Goal: Task Accomplishment & Management: Complete application form

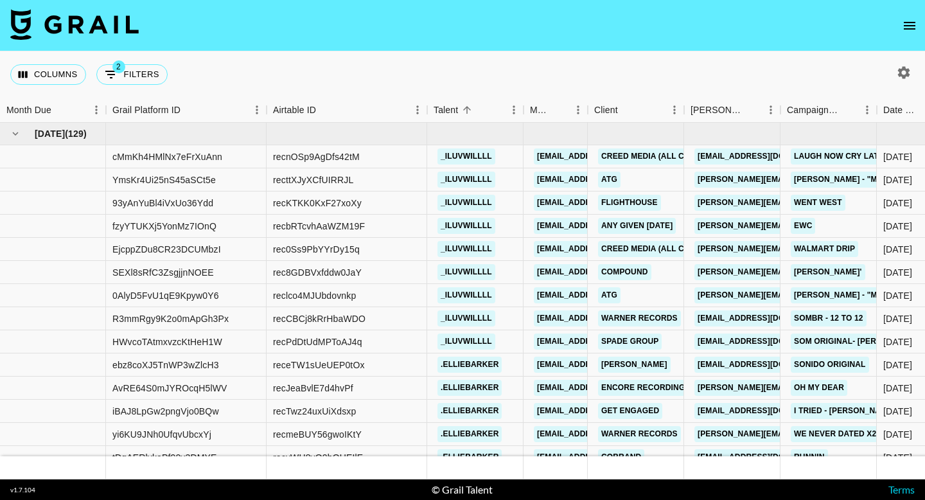
click at [901, 14] on nav at bounding box center [462, 25] width 925 height 51
click at [905, 22] on icon "open drawer" at bounding box center [909, 26] width 12 height 8
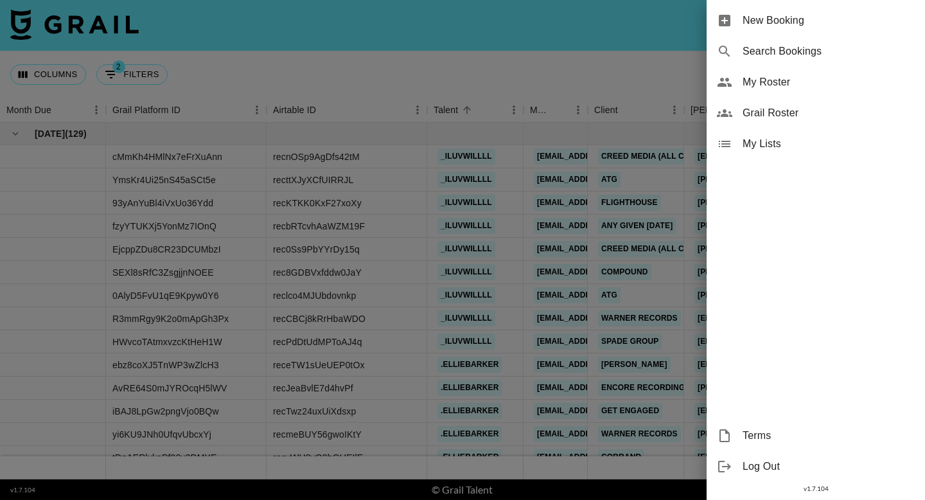
click at [863, 17] on span "New Booking" at bounding box center [828, 20] width 172 height 15
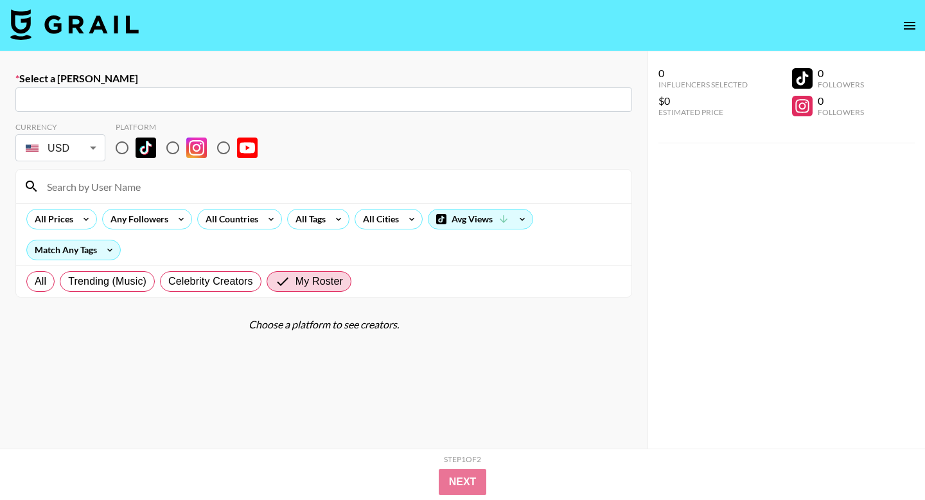
click at [313, 96] on input "text" at bounding box center [323, 99] width 601 height 15
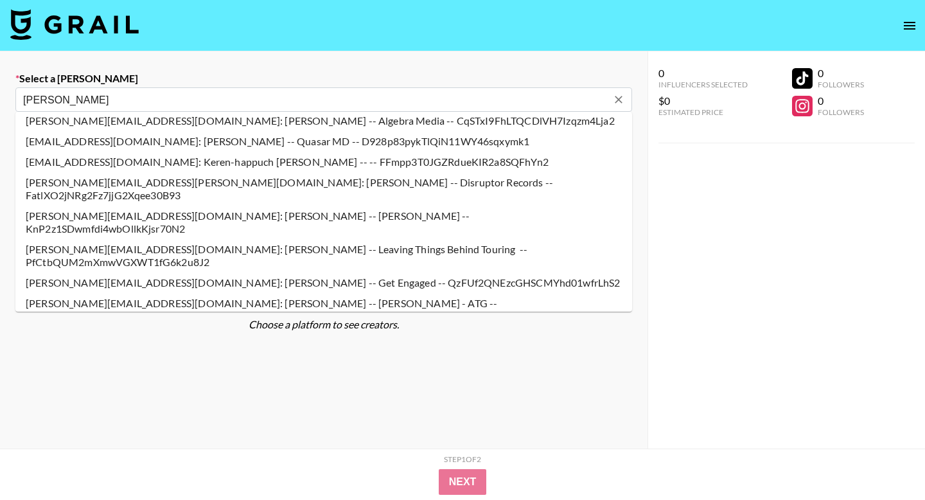
scroll to position [66, 0]
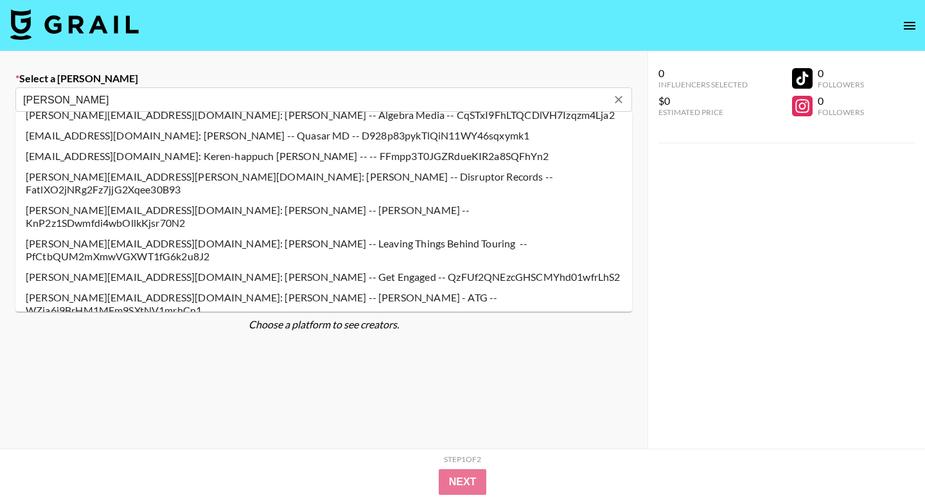
click at [245, 287] on li "[PERSON_NAME][EMAIL_ADDRESS][DOMAIN_NAME]: [PERSON_NAME] -- [PERSON_NAME] - ATG…" at bounding box center [323, 303] width 616 height 33
type input "[PERSON_NAME][EMAIL_ADDRESS][DOMAIN_NAME]: [PERSON_NAME] -- [PERSON_NAME] - ATG…"
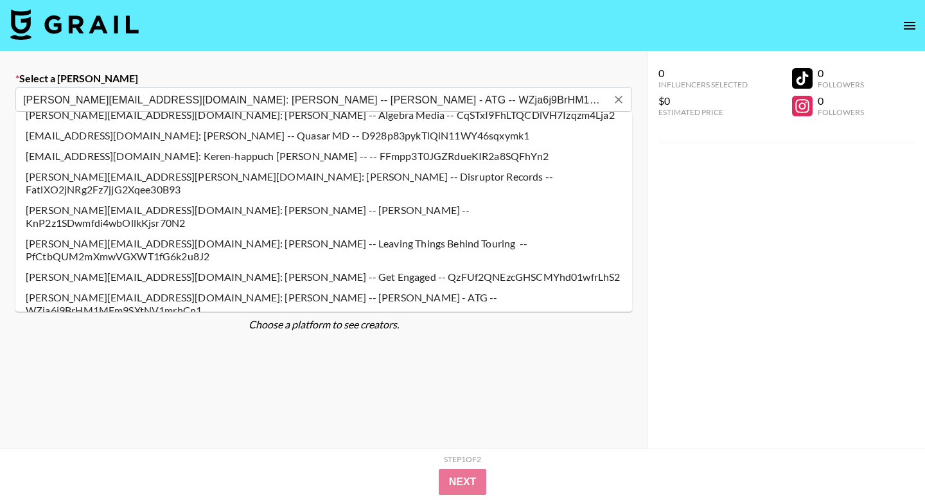
select select "Song"
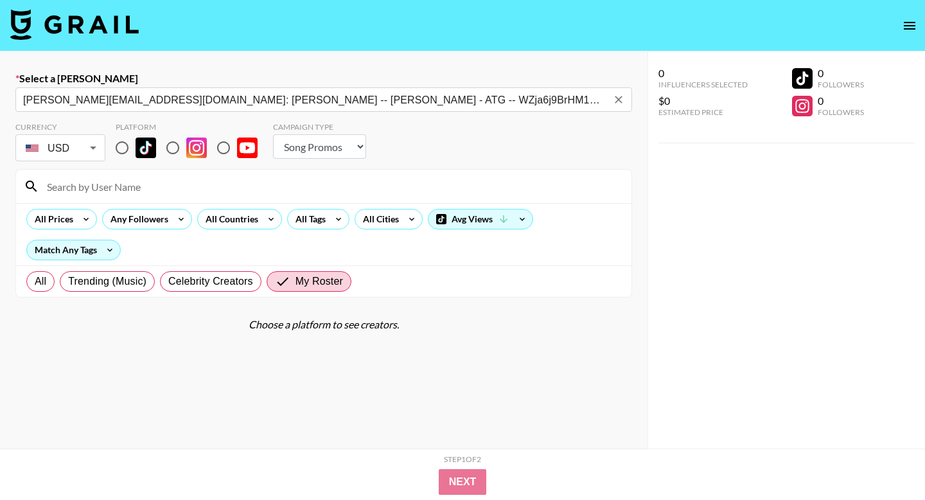
type input "[PERSON_NAME][EMAIL_ADDRESS][DOMAIN_NAME]: [PERSON_NAME] -- [PERSON_NAME] - ATG…"
click at [113, 146] on input "radio" at bounding box center [122, 147] width 27 height 27
radio input "true"
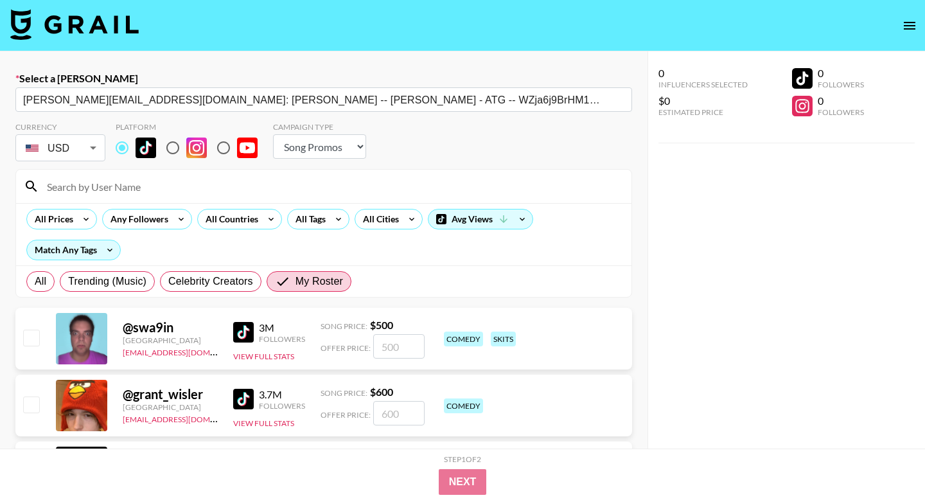
click at [139, 195] on input at bounding box center [331, 186] width 584 height 21
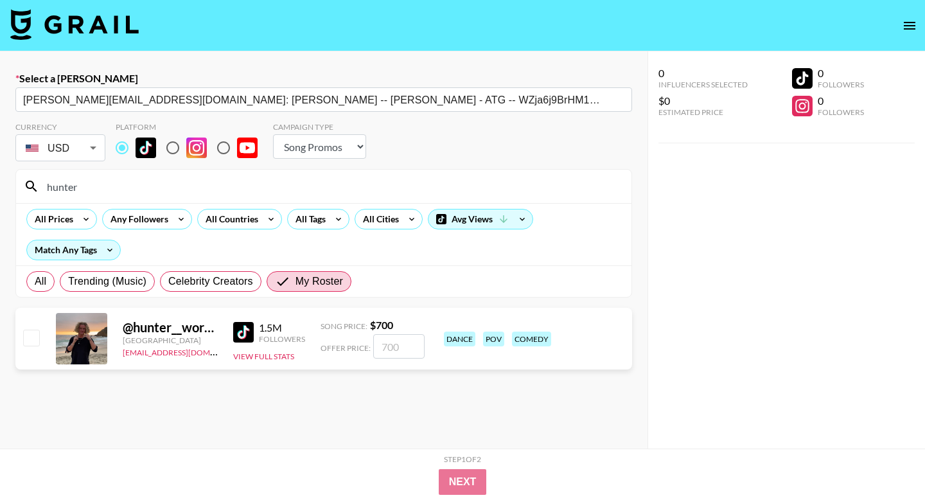
type input "hunter"
click at [378, 342] on input "number" at bounding box center [398, 346] width 51 height 24
checkbox input "true"
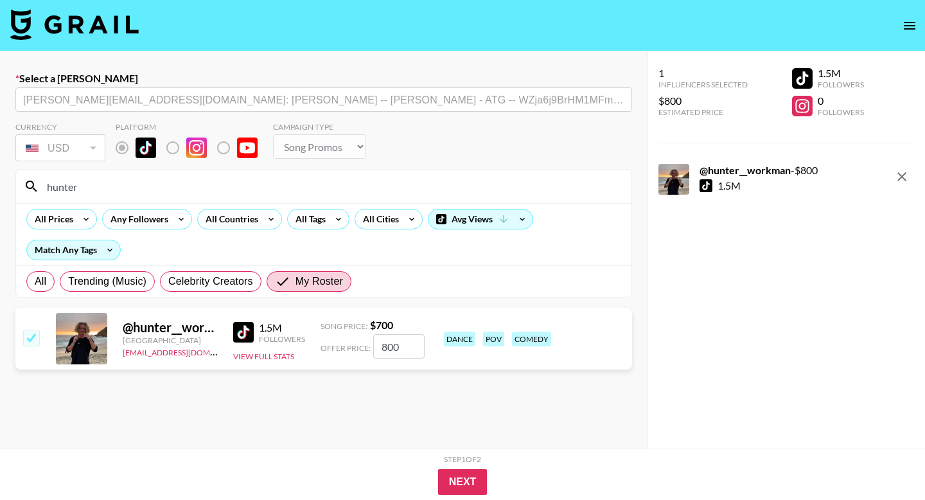
type input "800"
click at [456, 472] on button "Next" at bounding box center [462, 482] width 49 height 26
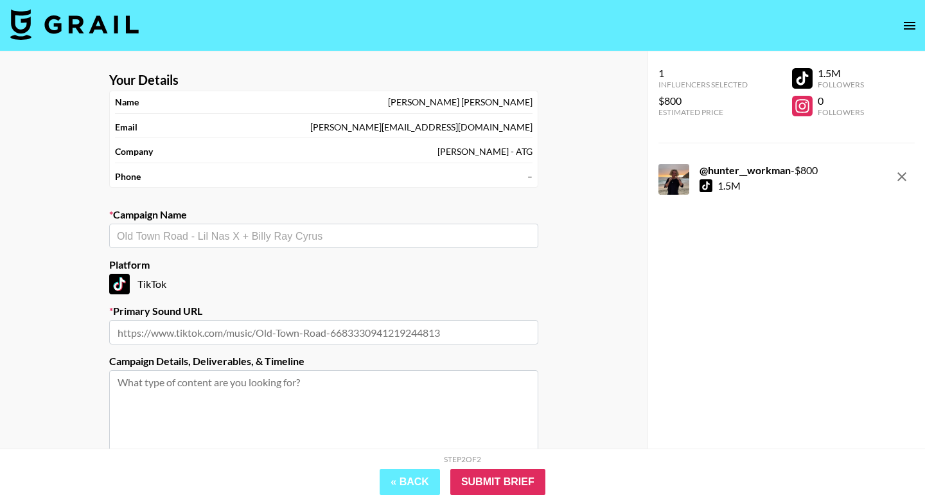
click at [320, 240] on input "text" at bounding box center [324, 236] width 414 height 15
click at [303, 259] on li "Add New Campaign: "dracula"" at bounding box center [323, 263] width 429 height 21
type input "dracula"
click at [326, 316] on label "Primary Sound URL" at bounding box center [323, 310] width 429 height 13
click at [326, 324] on input "text" at bounding box center [323, 332] width 429 height 24
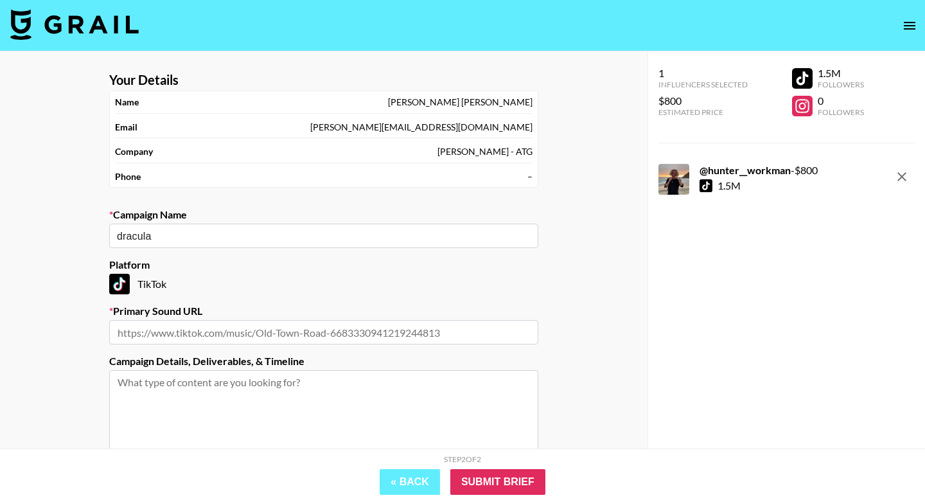
paste input "[URL][DOMAIN_NAME]"
type input "[URL][DOMAIN_NAME]"
click at [515, 486] on input "Submit Brief" at bounding box center [497, 482] width 95 height 26
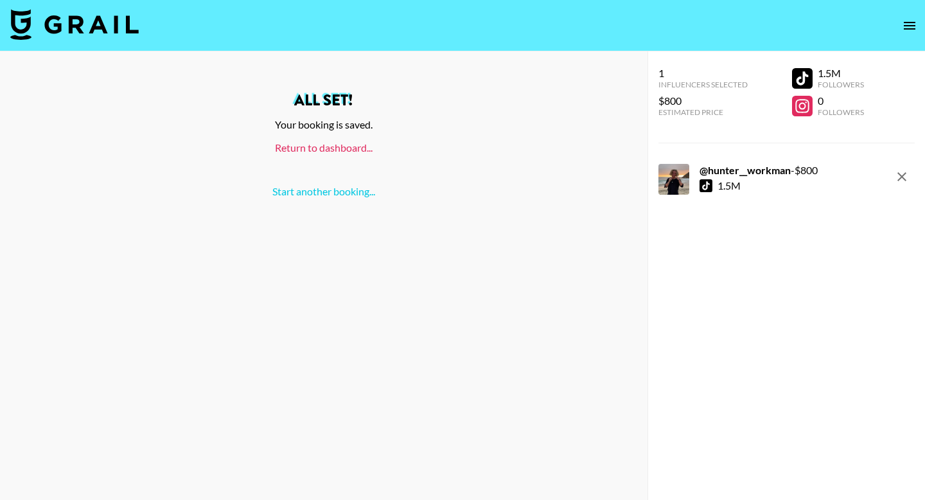
click at [335, 146] on link "Return to dashboard..." at bounding box center [324, 147] width 98 height 12
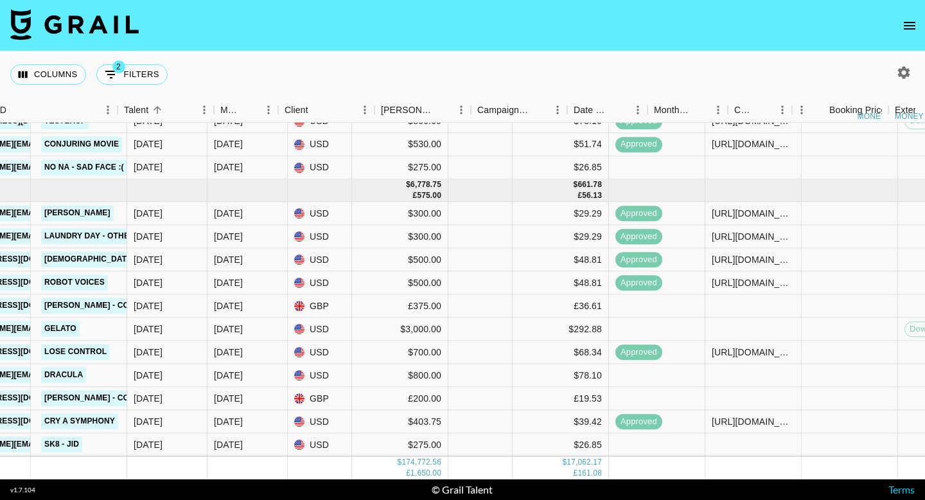
scroll to position [6430, 824]
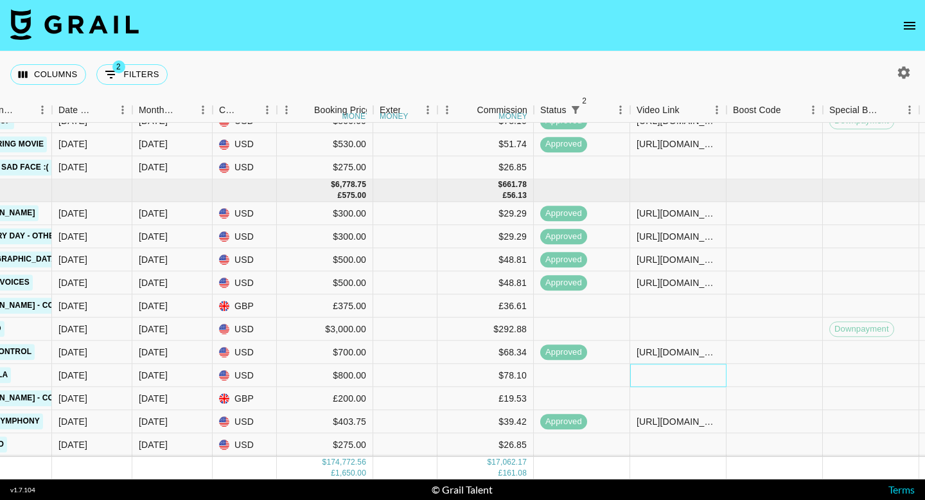
click at [663, 369] on div at bounding box center [678, 375] width 96 height 23
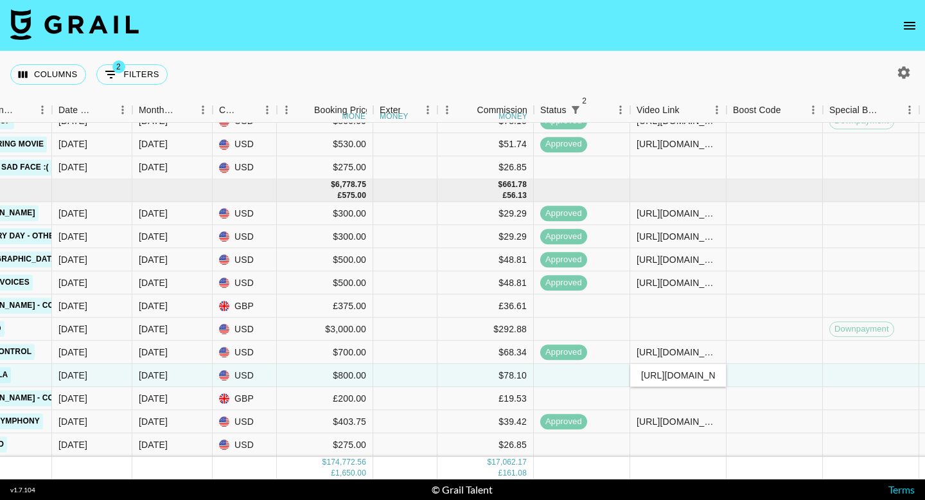
scroll to position [0, 345]
type input "https://www.tiktok.com/@hunter__workman/video/7557102795959110925?_r=1&_t=ZT-90…"
click at [760, 368] on div at bounding box center [774, 375] width 96 height 23
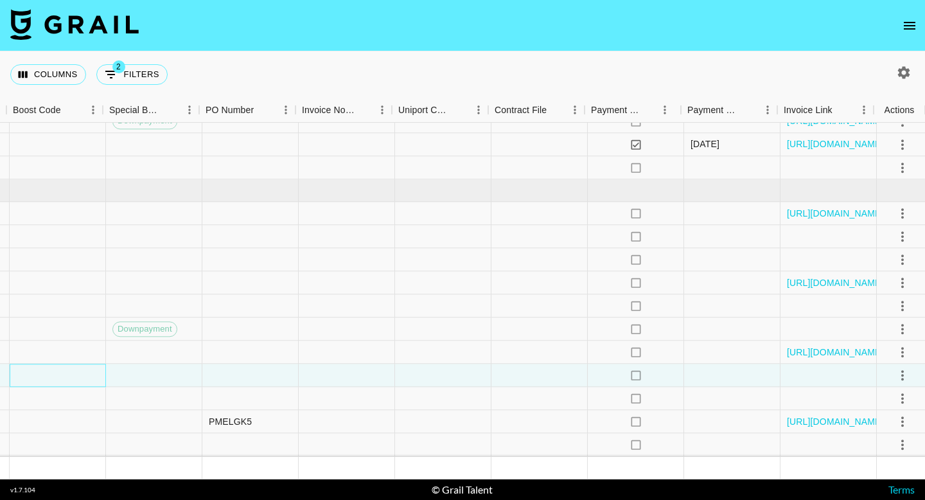
scroll to position [6430, 1544]
click at [900, 374] on icon "select merge strategy" at bounding box center [898, 374] width 15 height 15
click at [905, 341] on li "Approve" at bounding box center [882, 347] width 83 height 23
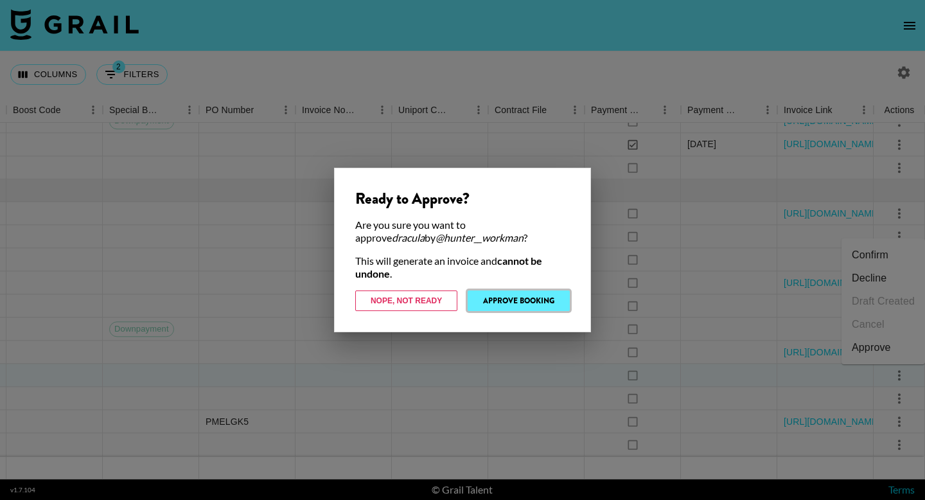
click at [498, 297] on button "Approve Booking" at bounding box center [518, 300] width 102 height 21
